Goal: Information Seeking & Learning: Learn about a topic

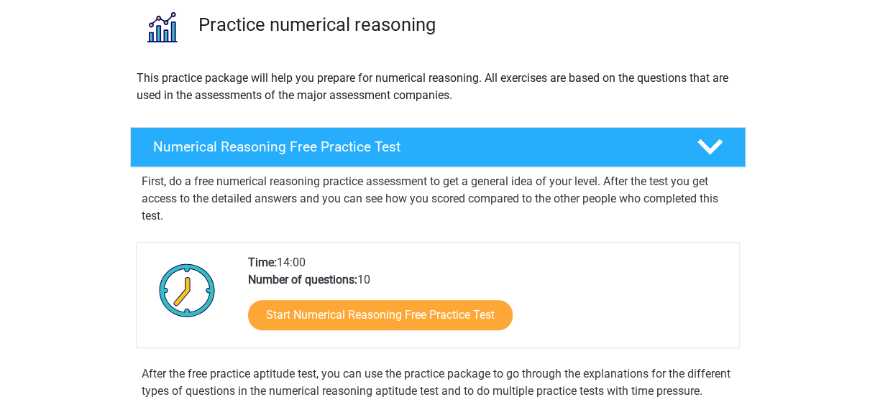
scroll to position [144, 0]
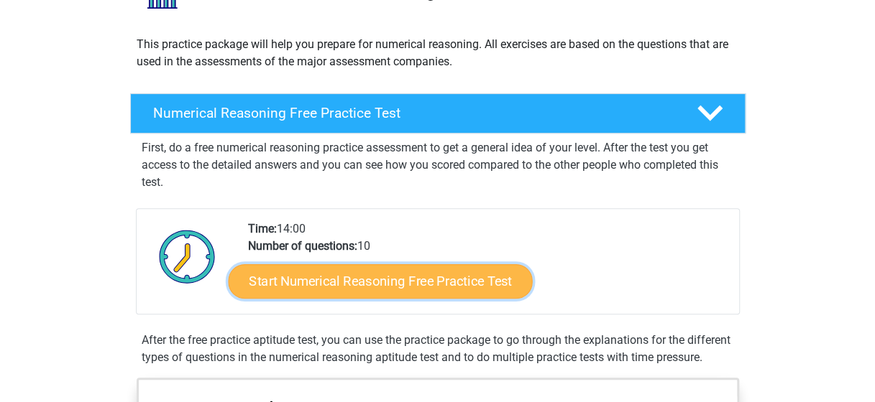
click at [332, 277] on link "Start Numerical Reasoning Free Practice Test" at bounding box center [380, 281] width 304 height 34
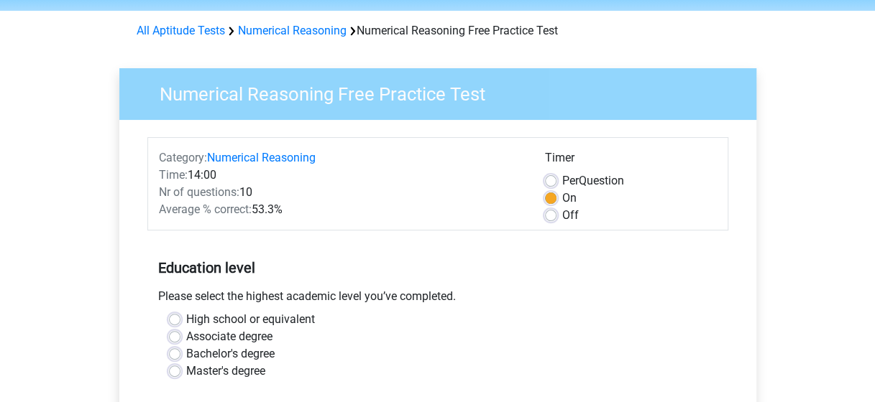
scroll to position [144, 0]
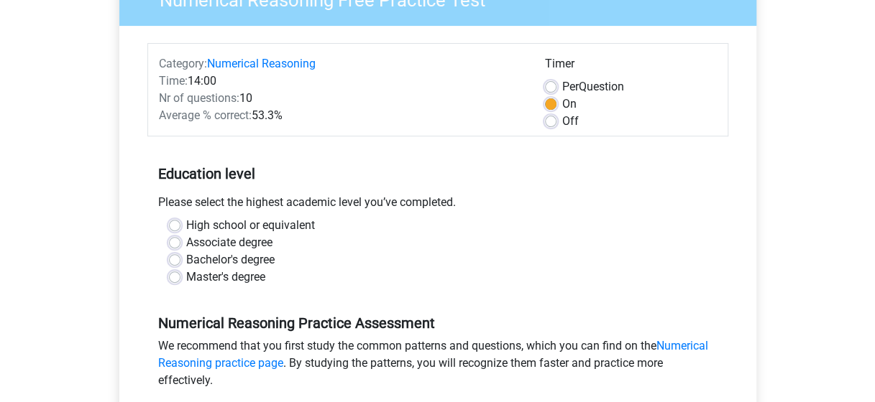
click at [186, 254] on label "Bachelor's degree" at bounding box center [230, 260] width 88 height 17
click at [177, 254] on input "Bachelor's degree" at bounding box center [174, 259] width 11 height 14
radio input "true"
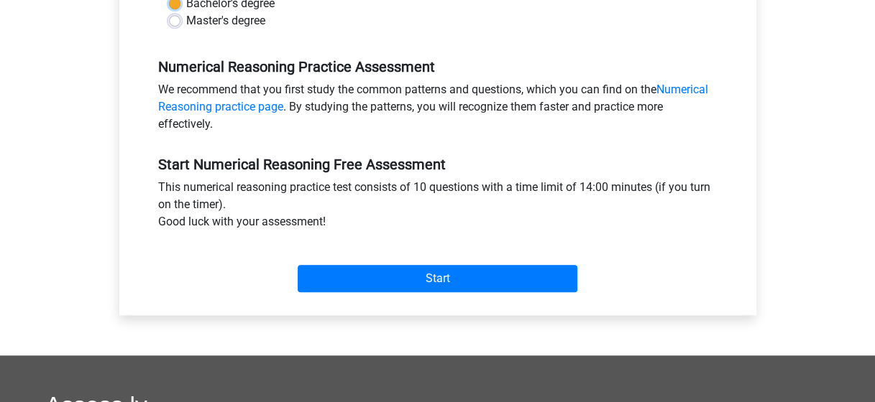
scroll to position [431, 0]
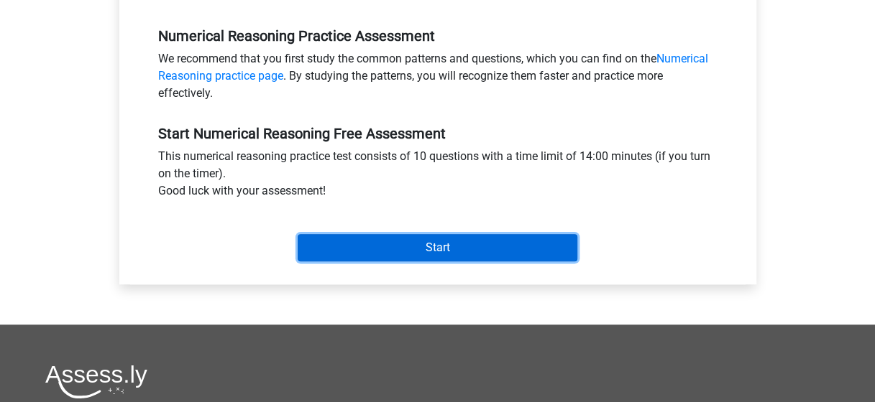
click at [346, 254] on input "Start" at bounding box center [438, 247] width 280 height 27
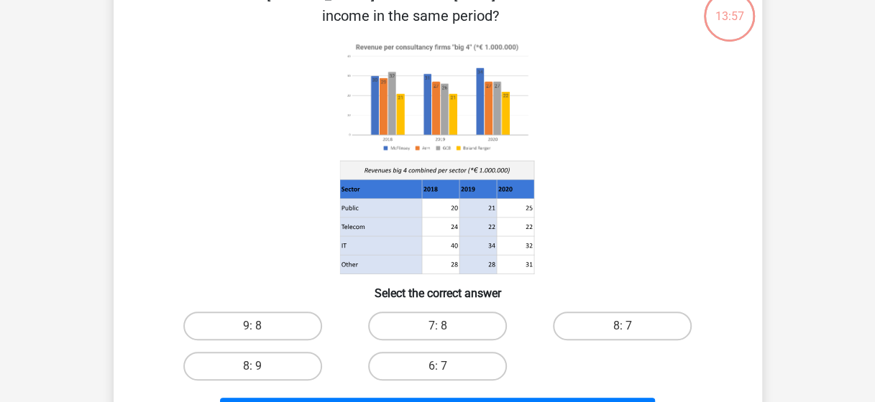
scroll to position [72, 0]
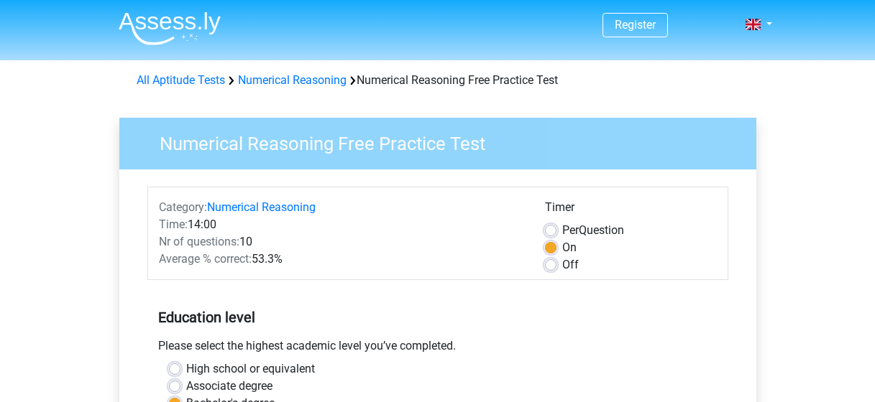
scroll to position [431, 0]
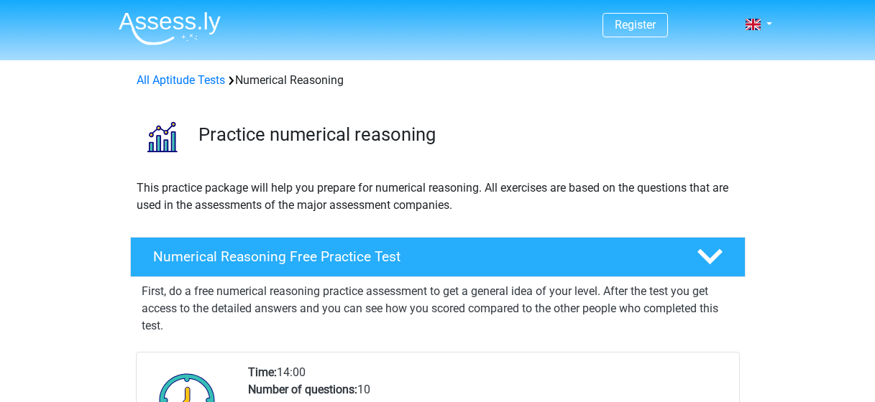
scroll to position [144, 0]
